Goal: Task Accomplishment & Management: Use online tool/utility

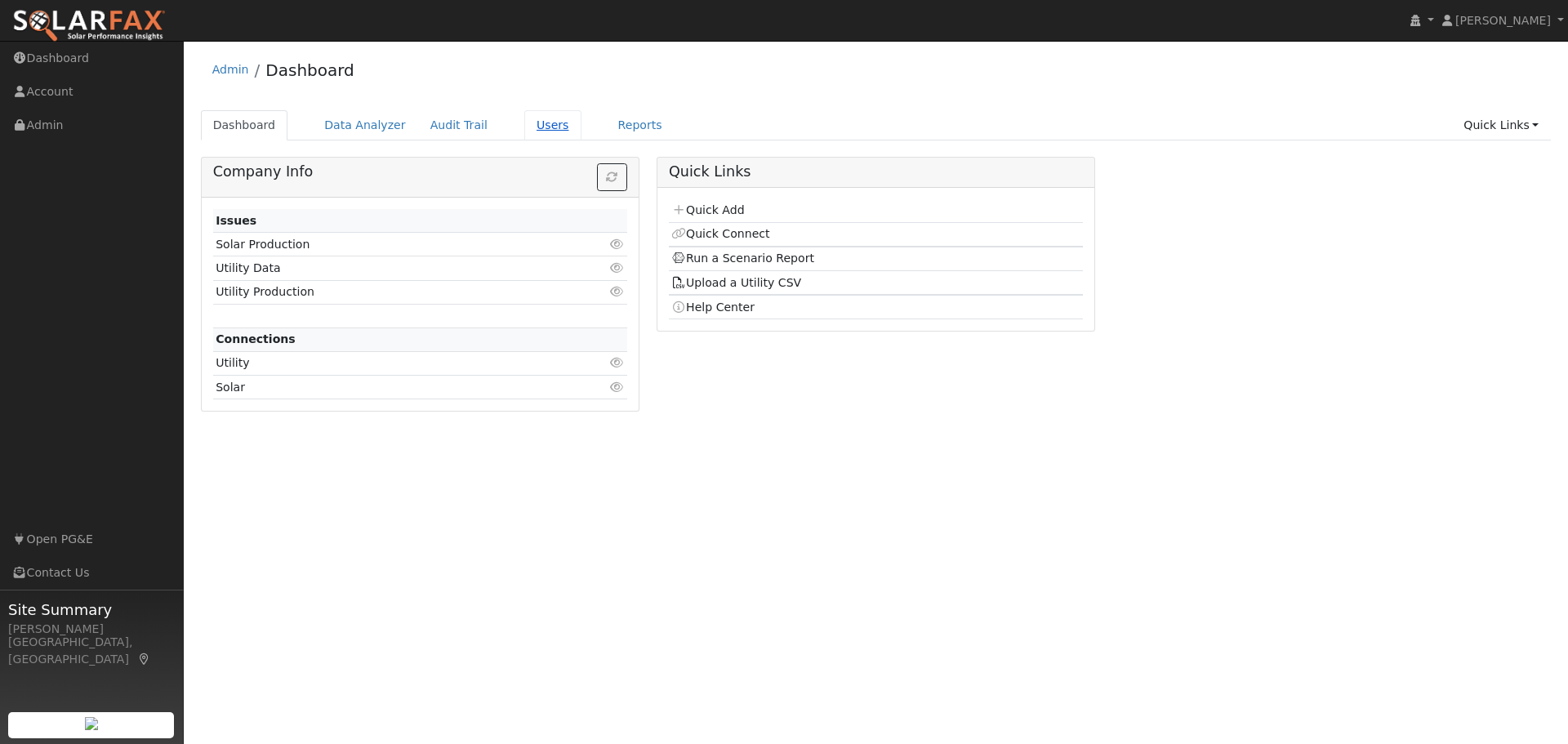
click at [530, 123] on link "Users" at bounding box center [553, 125] width 57 height 30
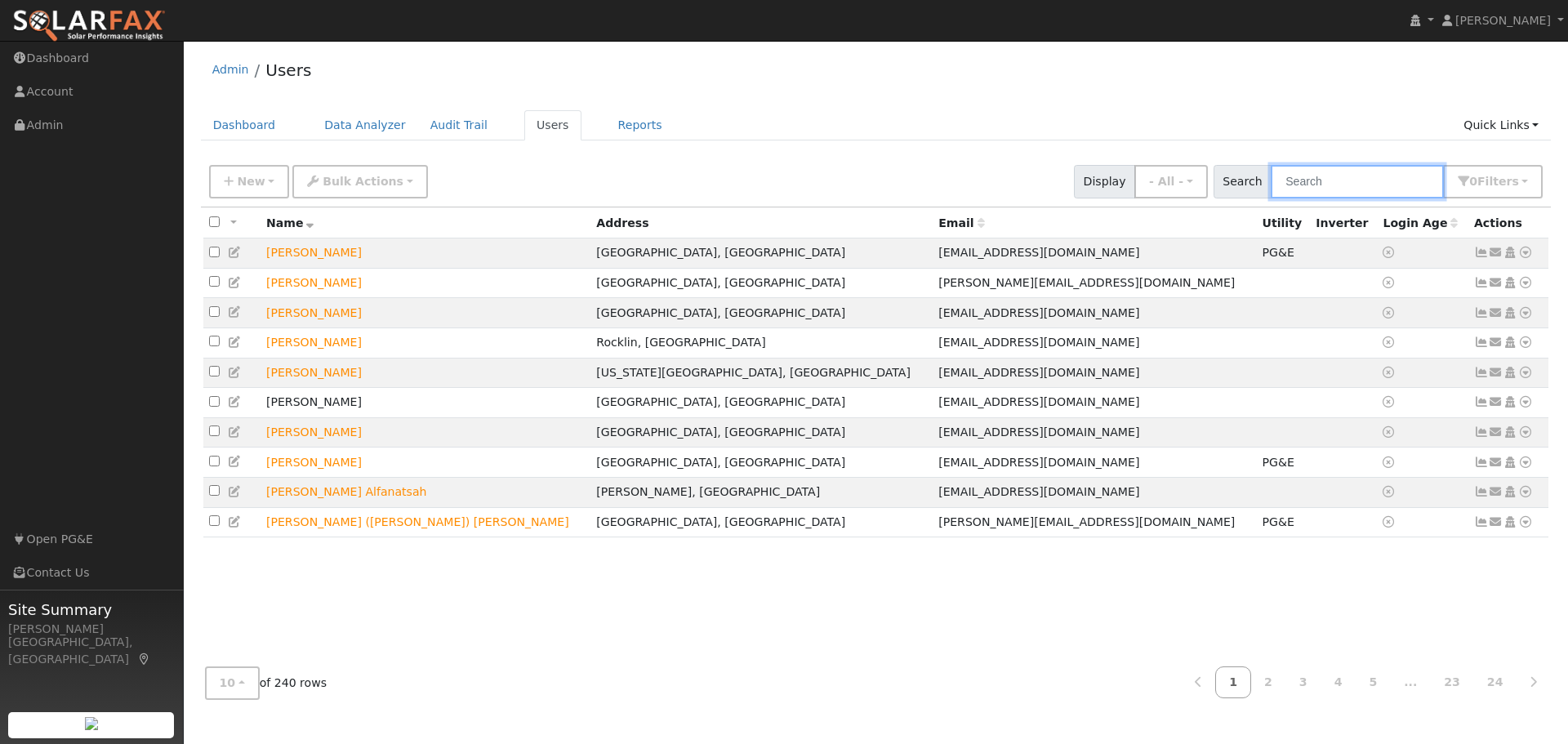
click at [1368, 181] on input "text" at bounding box center [1357, 181] width 173 height 33
type input "[PERSON_NAME]"
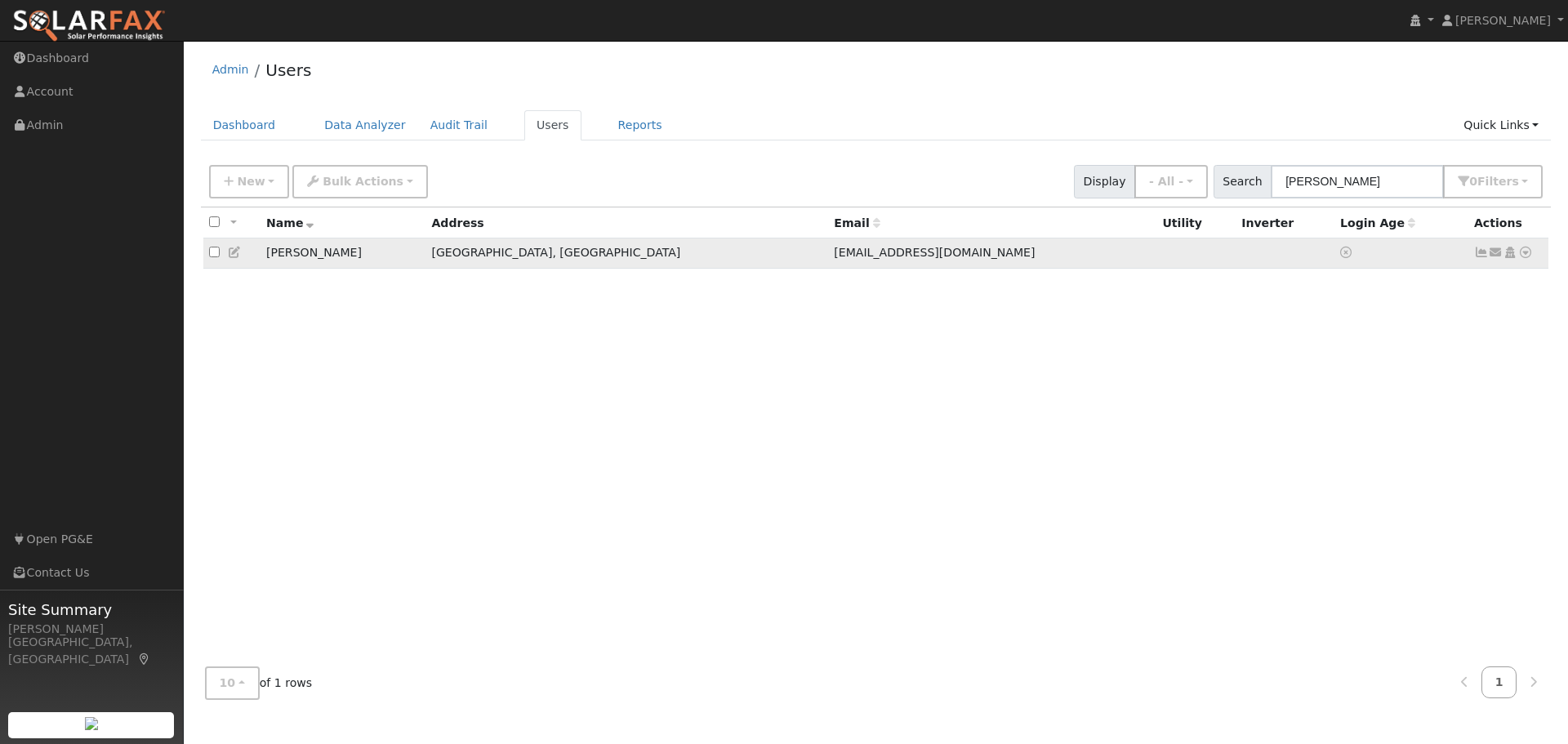
click at [1528, 253] on icon at bounding box center [1525, 252] width 15 height 11
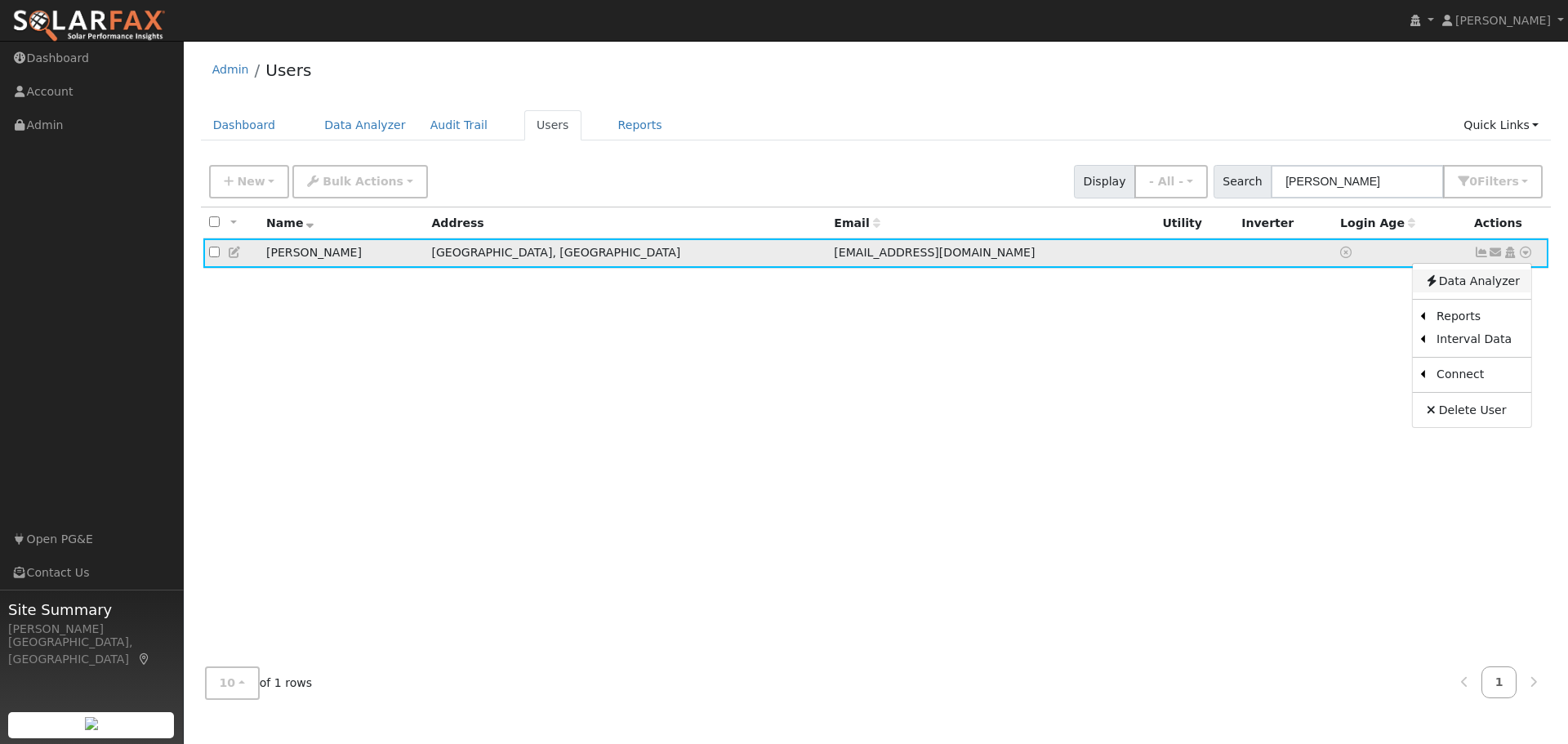
click at [1467, 289] on link "Data Analyzer" at bounding box center [1471, 281] width 119 height 23
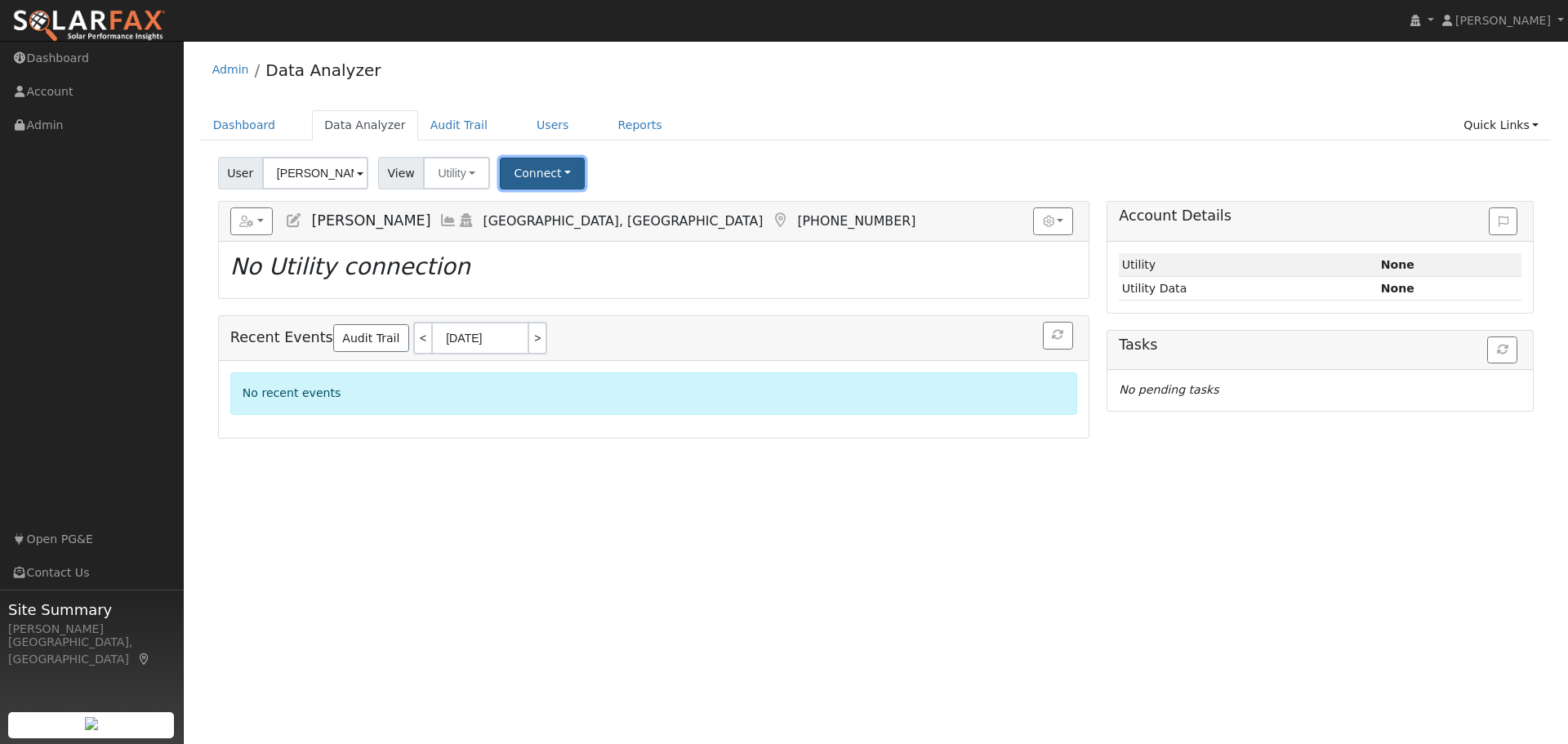
click at [531, 171] on button "Connect" at bounding box center [541, 173] width 85 height 32
click at [580, 214] on link "Select a Provider" at bounding box center [565, 208] width 127 height 23
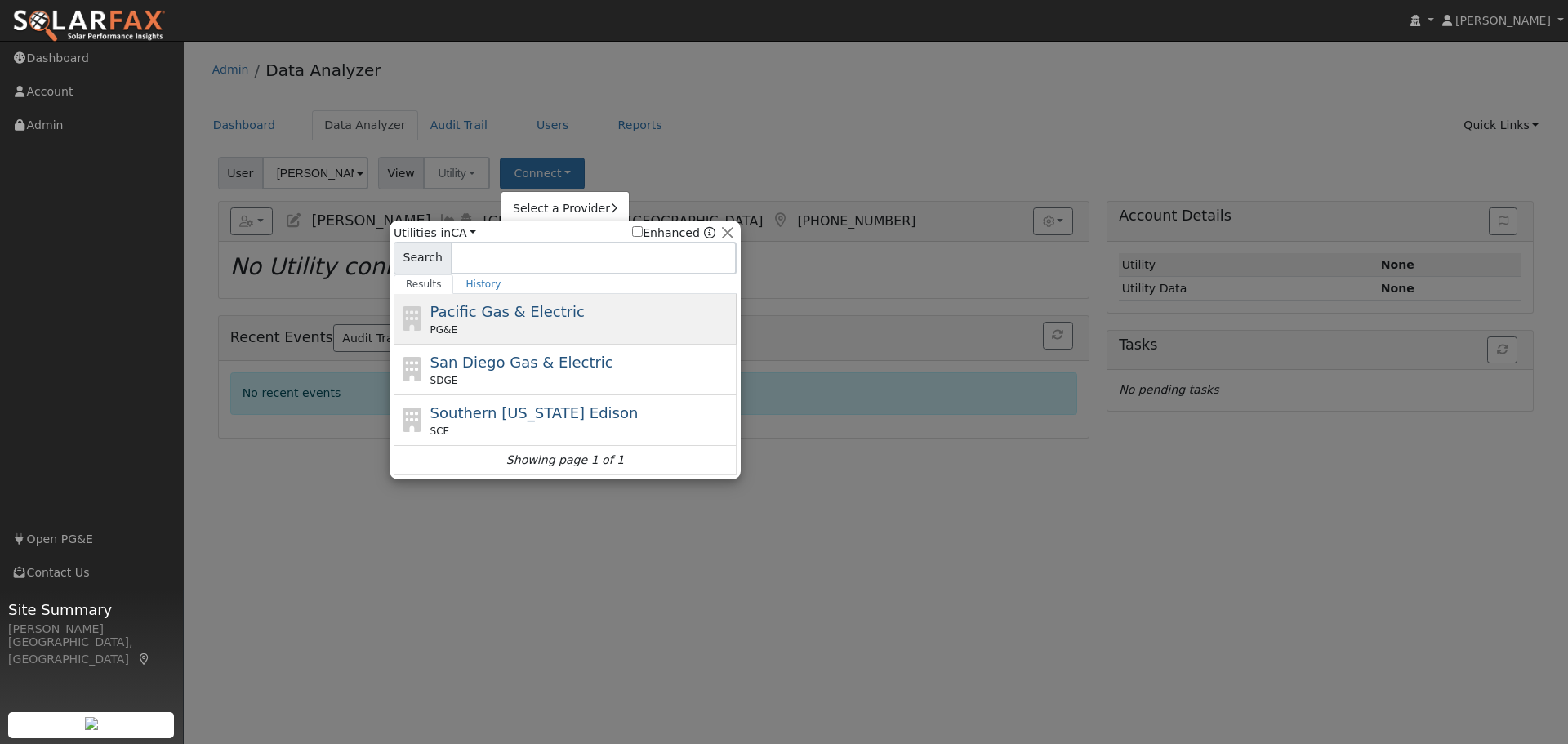
click at [488, 319] on span "Pacific Gas & Electric" at bounding box center [507, 312] width 155 height 17
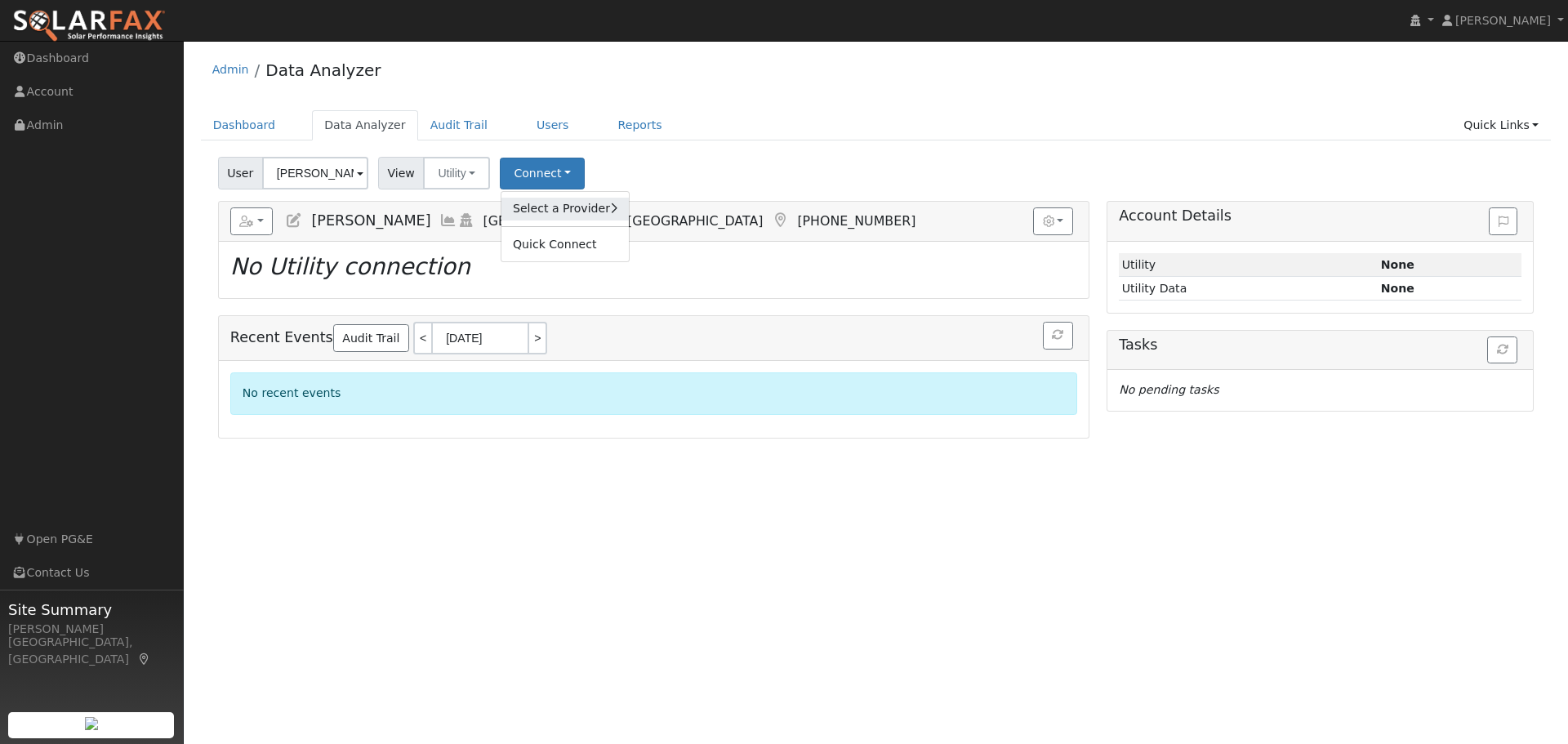
click at [534, 211] on link "Select a Provider" at bounding box center [565, 208] width 127 height 23
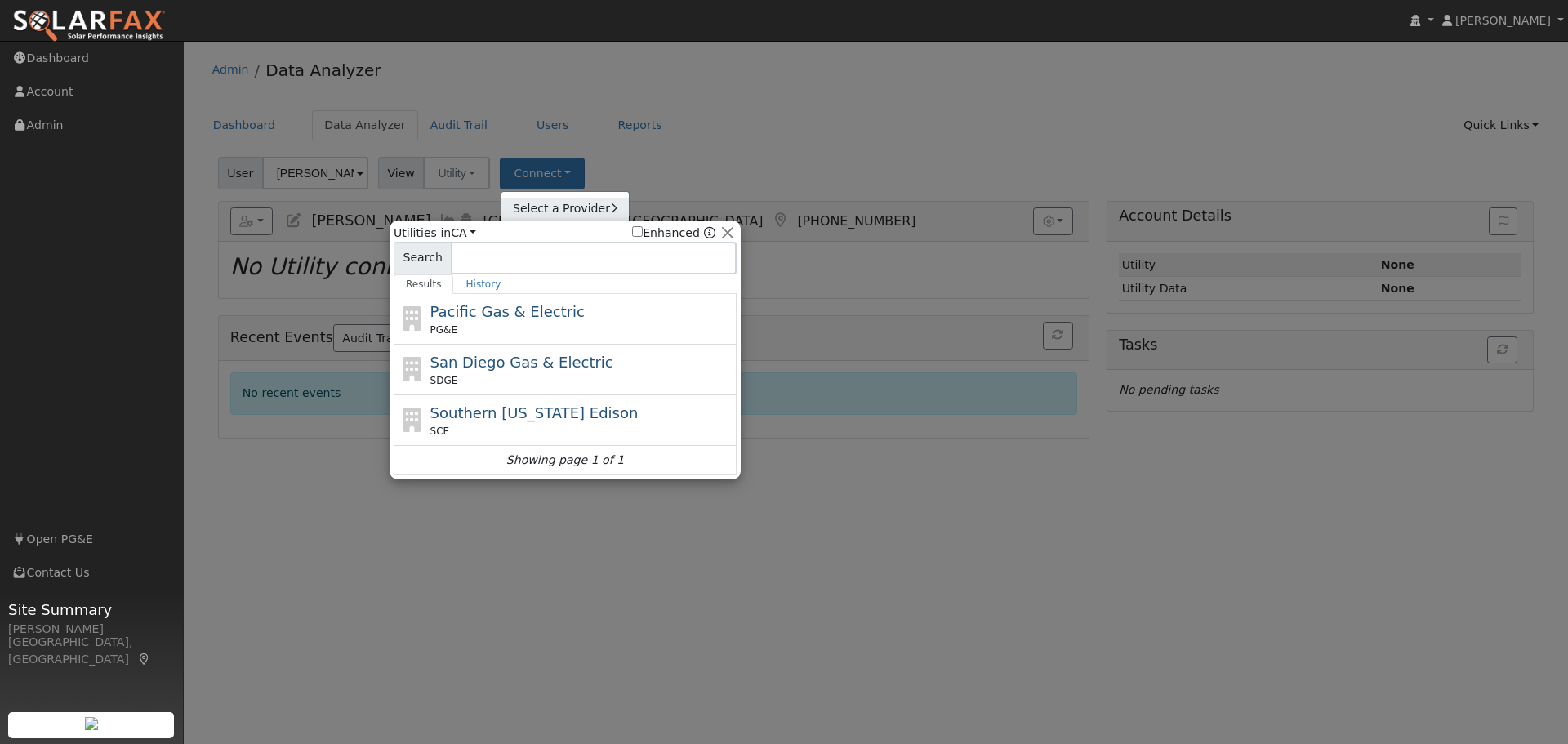
click at [0, 0] on link "Select a Provider" at bounding box center [0, 0] width 0 height 0
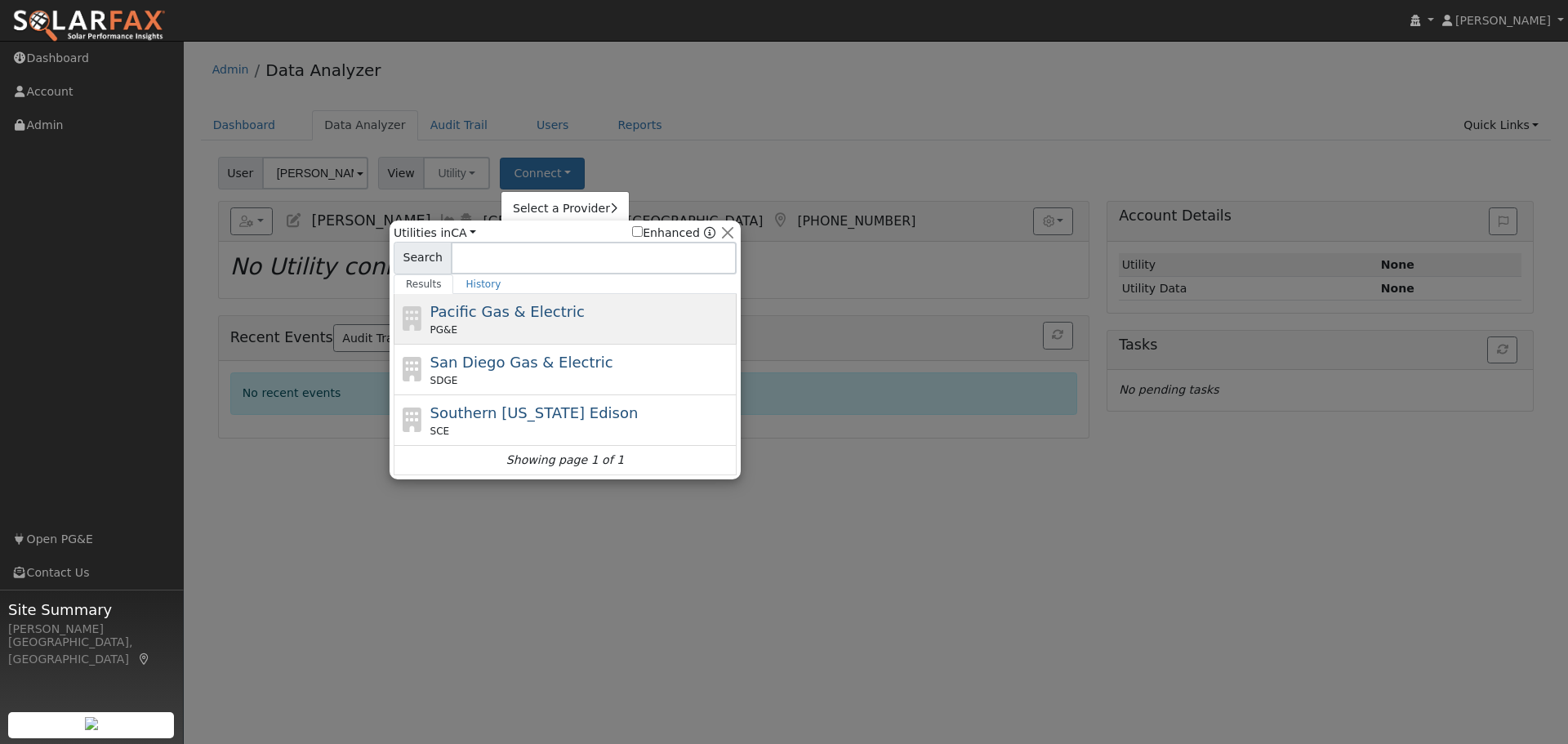
click at [518, 313] on span "Pacific Gas & Electric" at bounding box center [507, 312] width 155 height 17
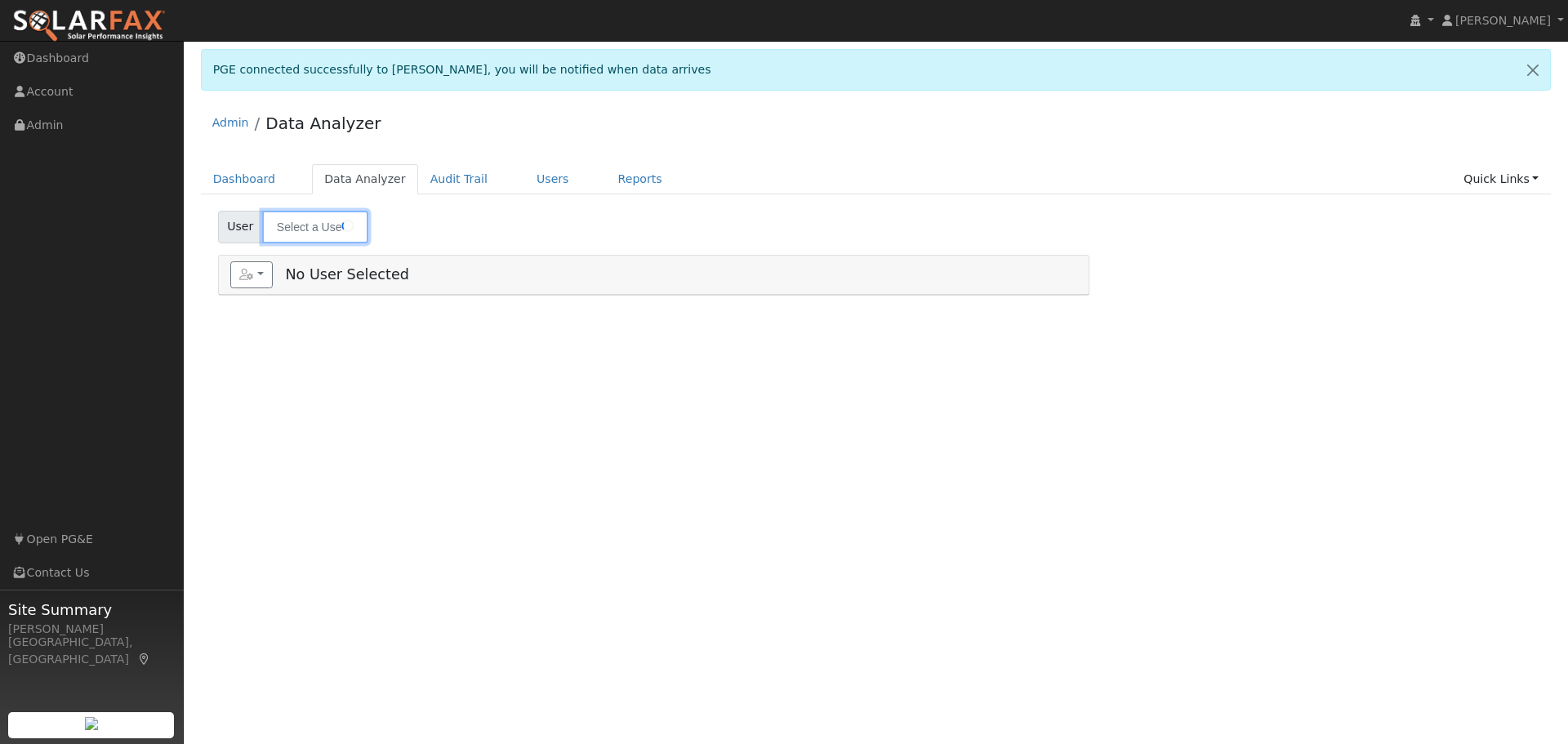
type input "[PERSON_NAME]"
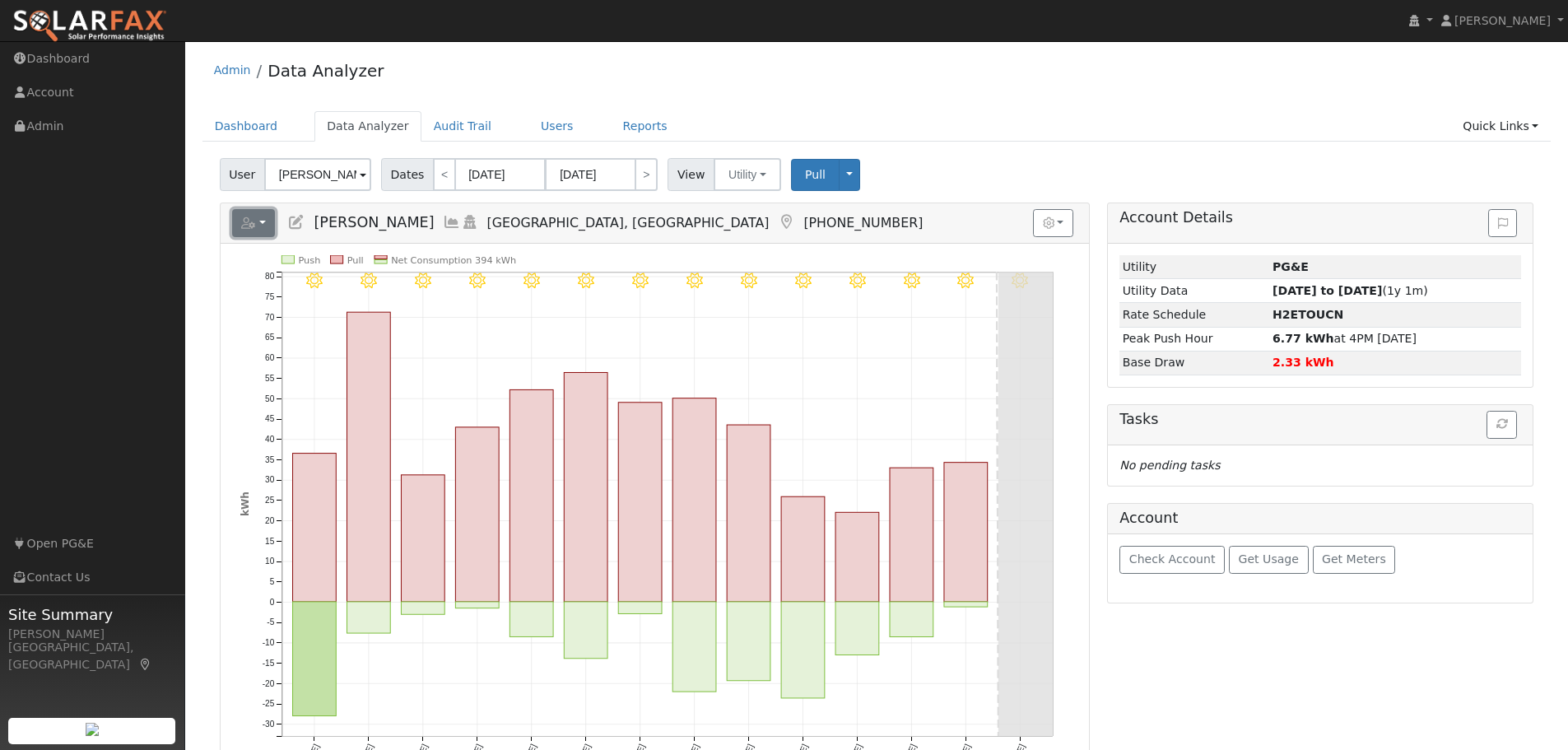
click at [264, 224] on button "button" at bounding box center [254, 223] width 44 height 28
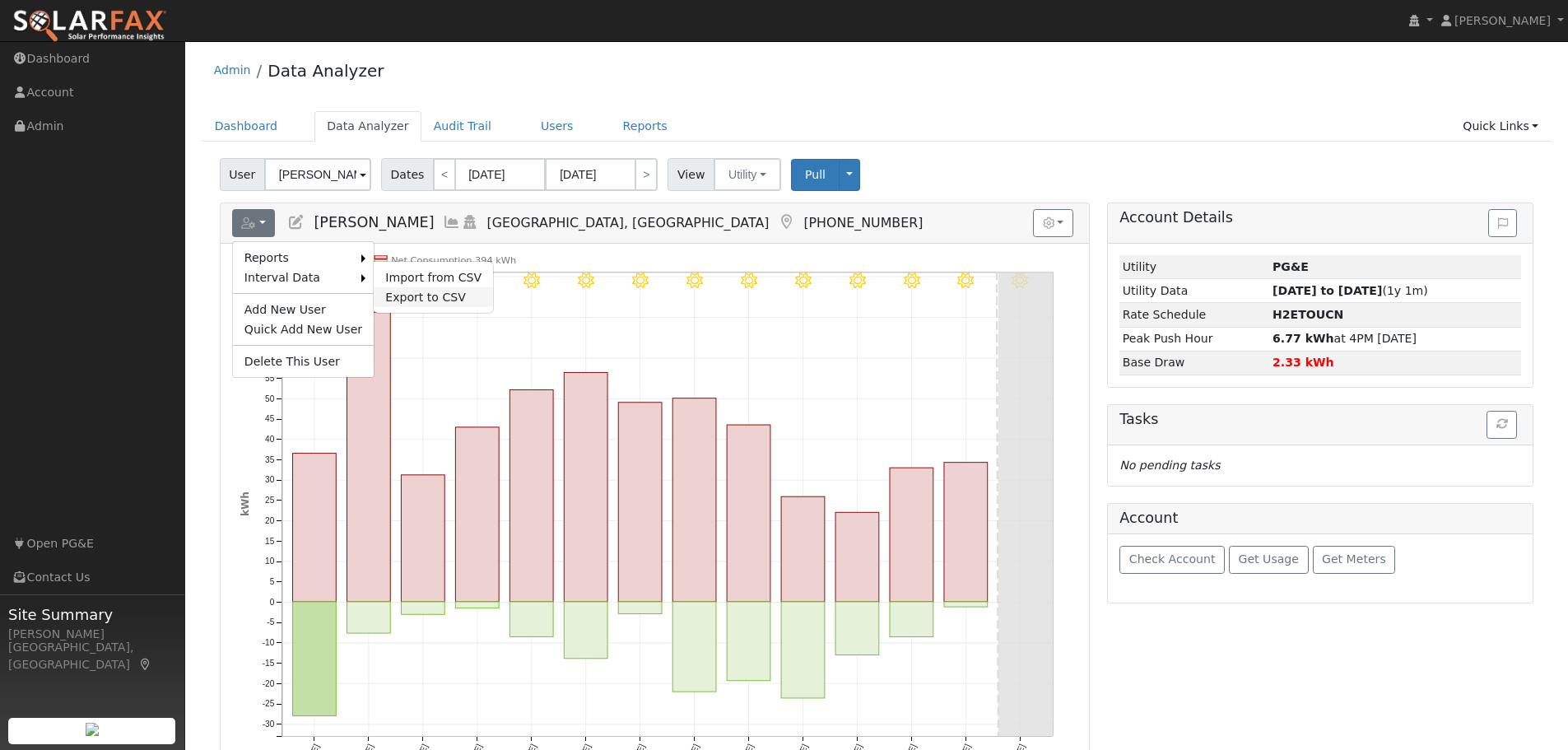
click at [413, 289] on link "Export to CSV" at bounding box center [433, 297] width 120 height 20
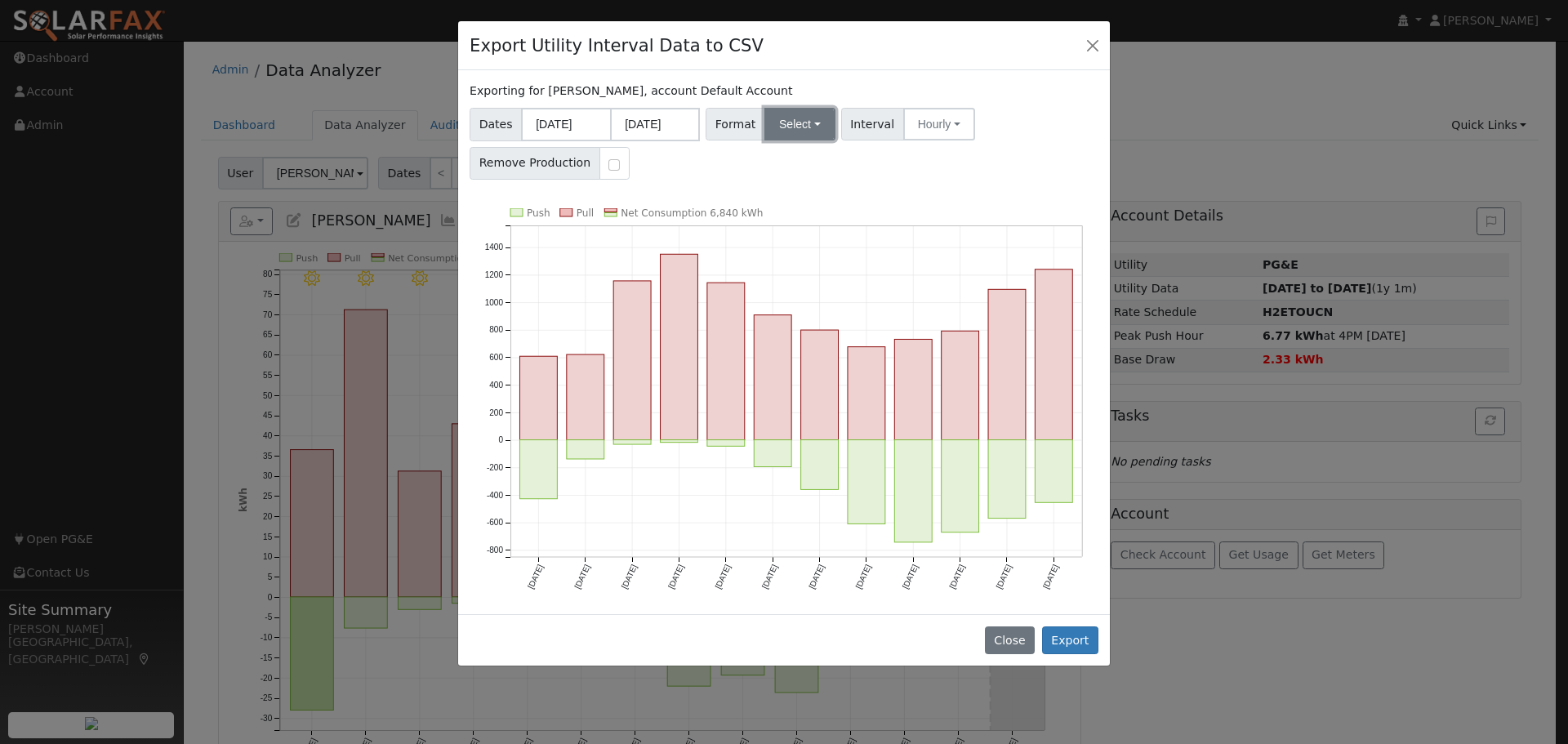
click at [777, 122] on button "Select" at bounding box center [799, 124] width 71 height 32
click at [796, 164] on link "Generic" at bounding box center [818, 160] width 117 height 23
click at [1090, 636] on button "Export" at bounding box center [1070, 640] width 56 height 28
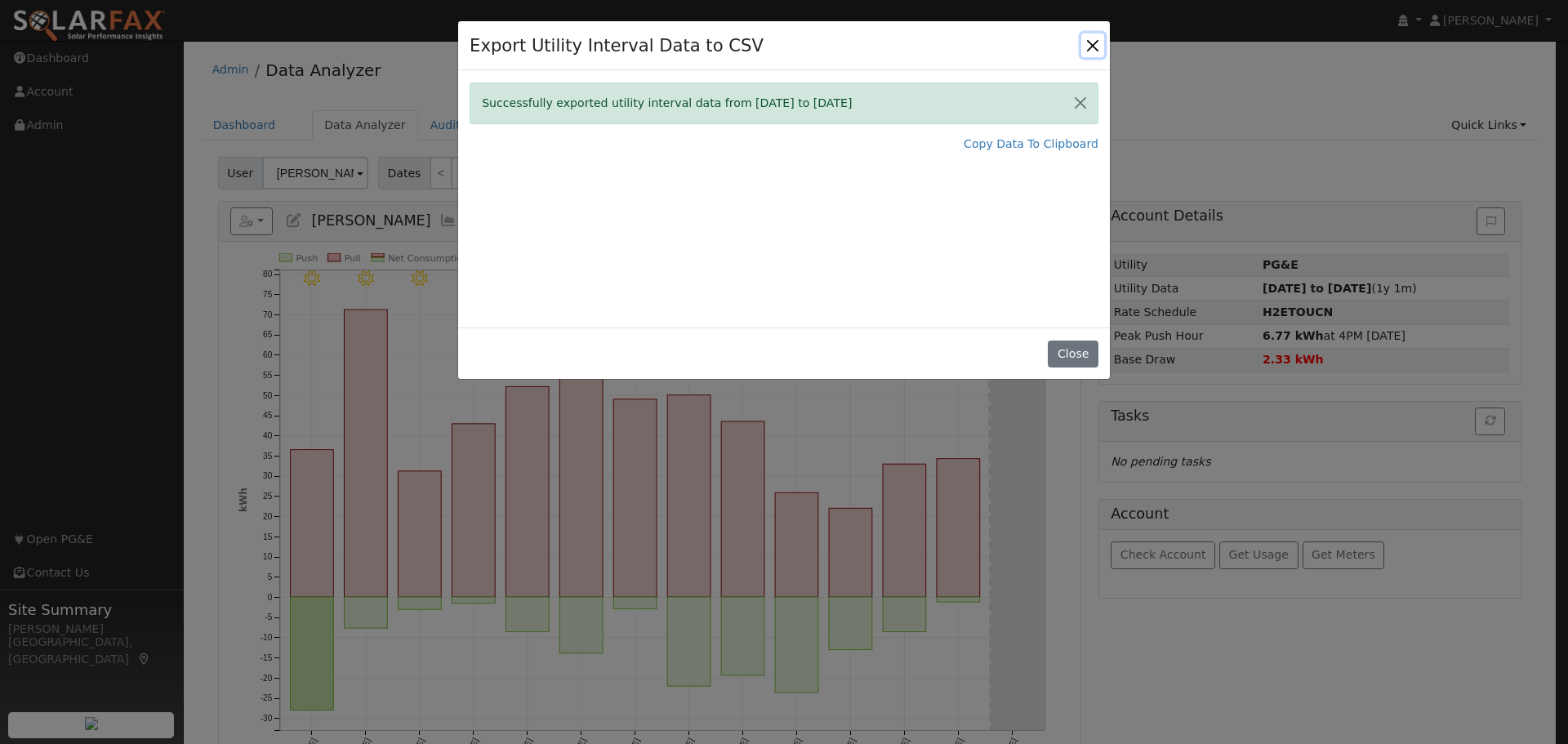
click at [1093, 45] on button "Close" at bounding box center [1092, 44] width 23 height 23
